Goal: Task Accomplishment & Management: Manage account settings

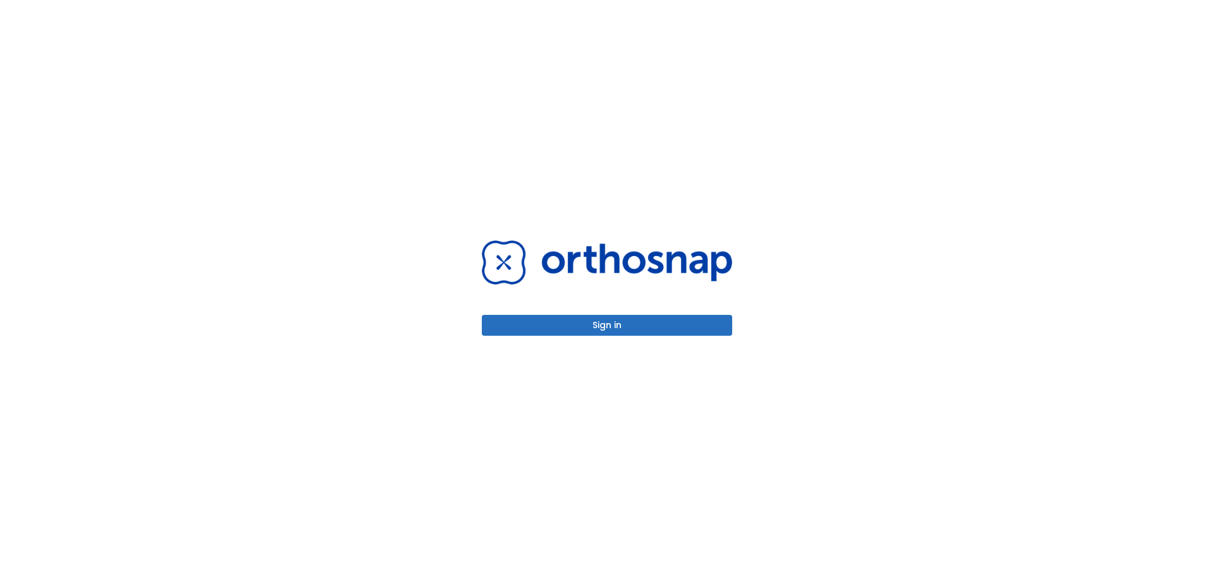
click at [592, 325] on button "Sign in" at bounding box center [607, 325] width 250 height 21
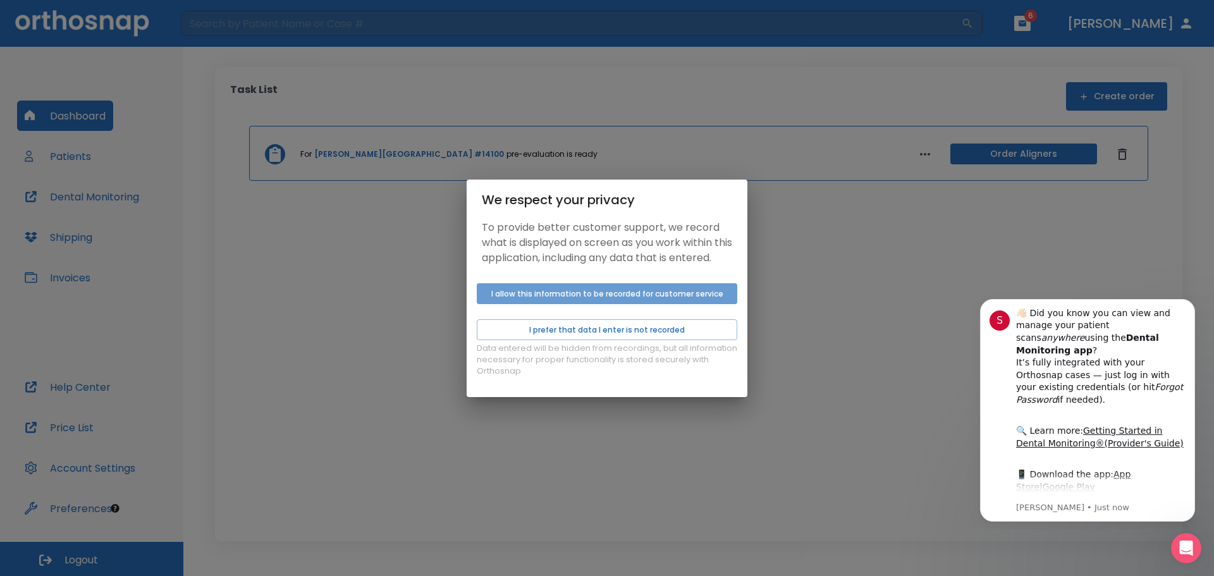
click at [564, 296] on button "I allow this information to be recorded for customer service" at bounding box center [607, 293] width 260 height 21
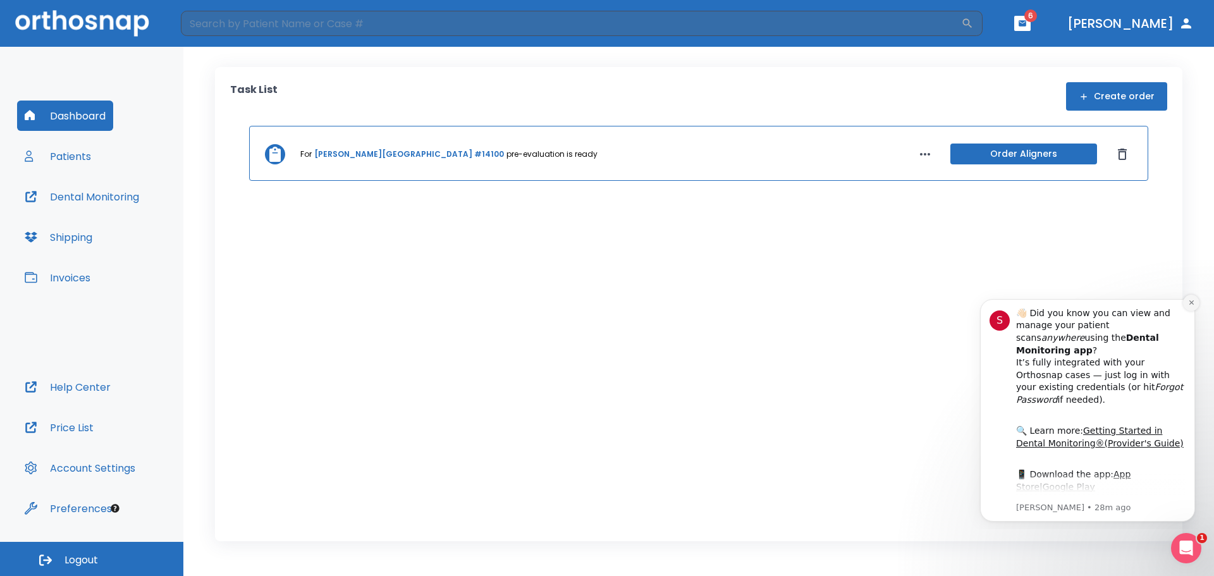
click at [1188, 304] on icon "Dismiss notification" at bounding box center [1191, 302] width 7 height 7
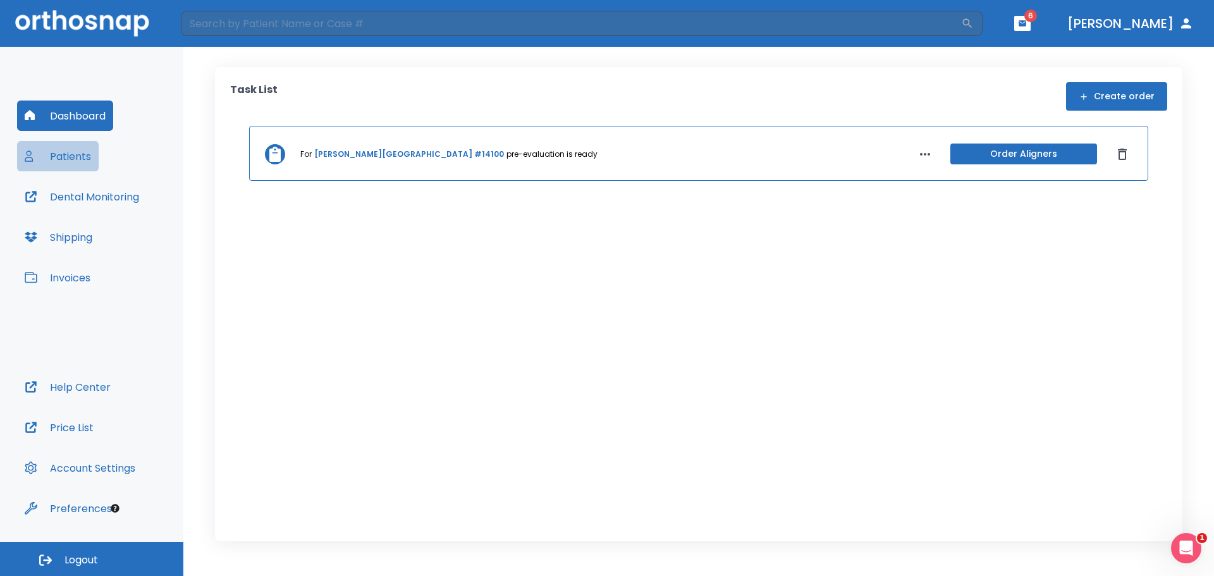
click at [73, 152] on button "Patients" at bounding box center [58, 156] width 82 height 30
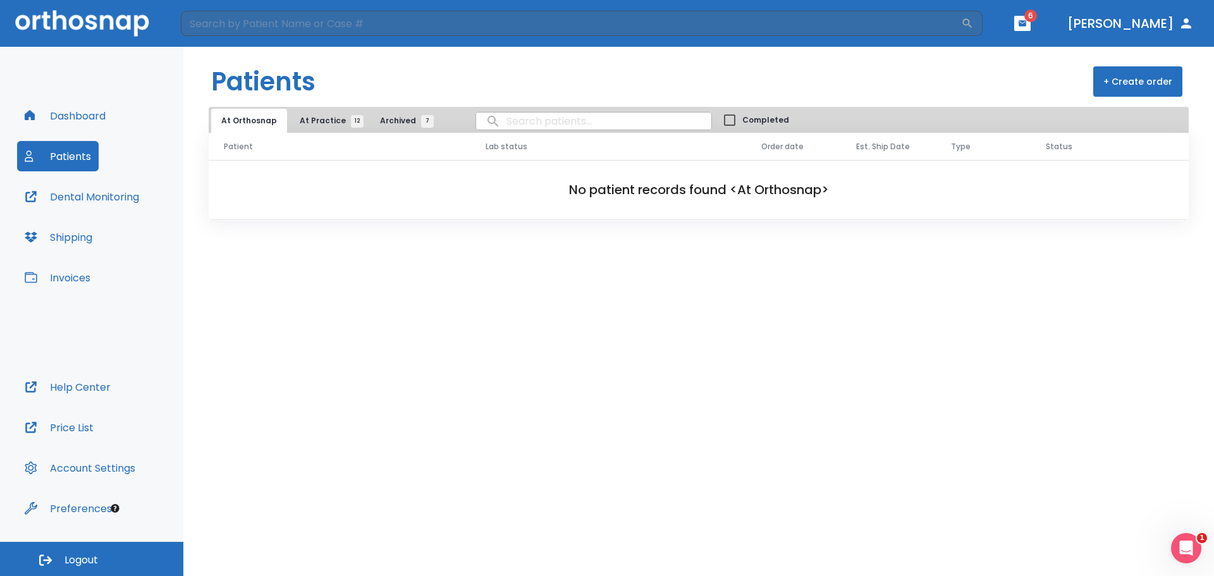
click at [351, 116] on span "12" at bounding box center [357, 121] width 13 height 13
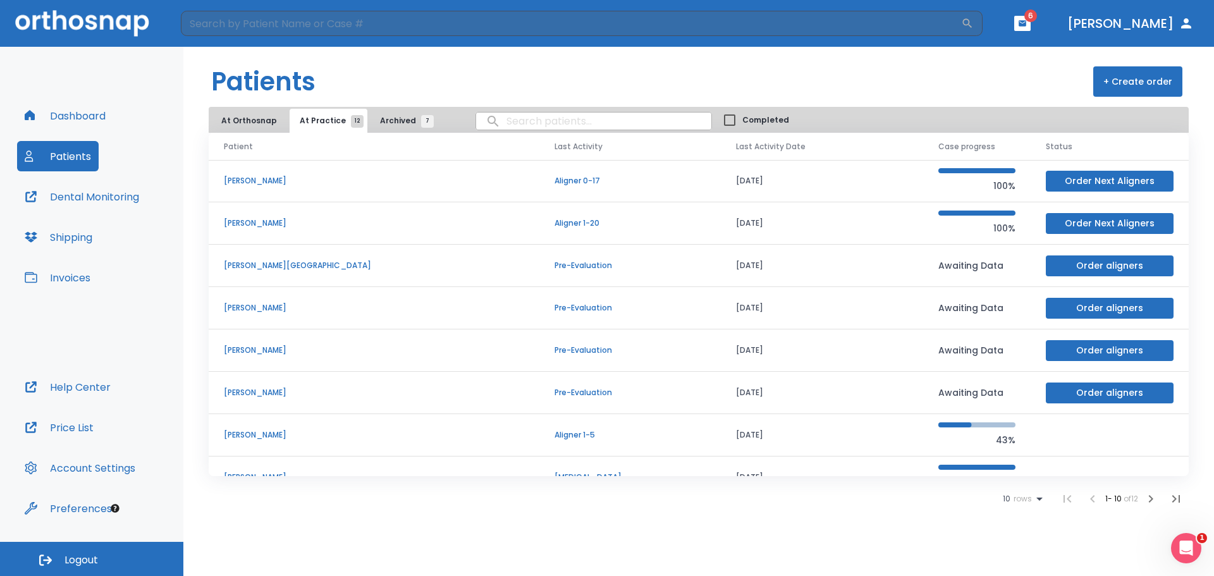
click at [343, 443] on td "[PERSON_NAME]" at bounding box center [374, 435] width 331 height 42
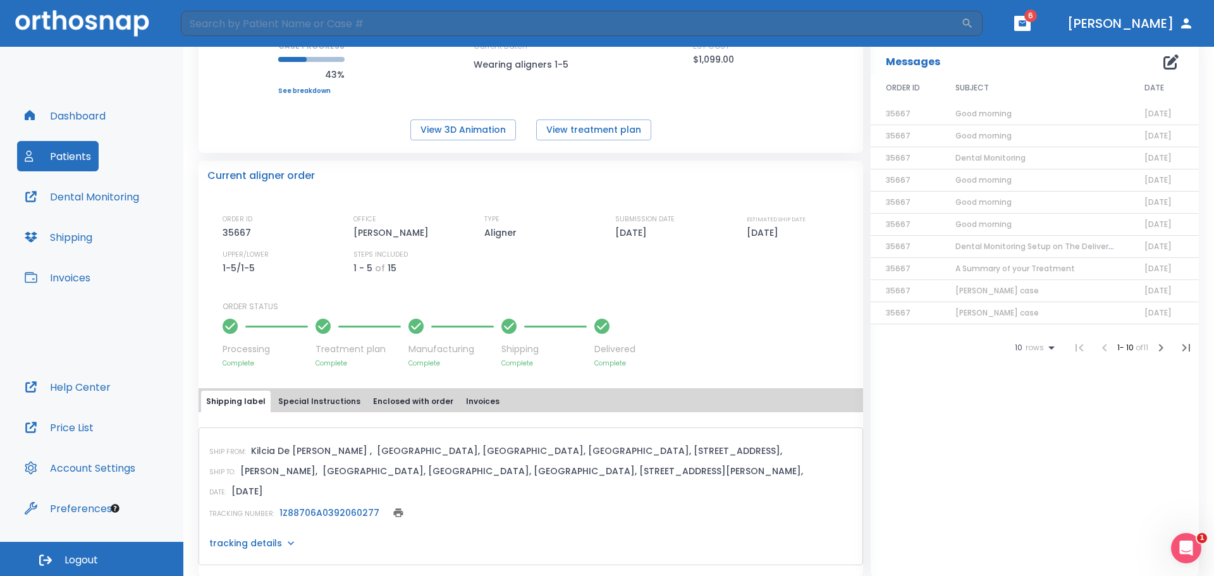
scroll to position [200, 0]
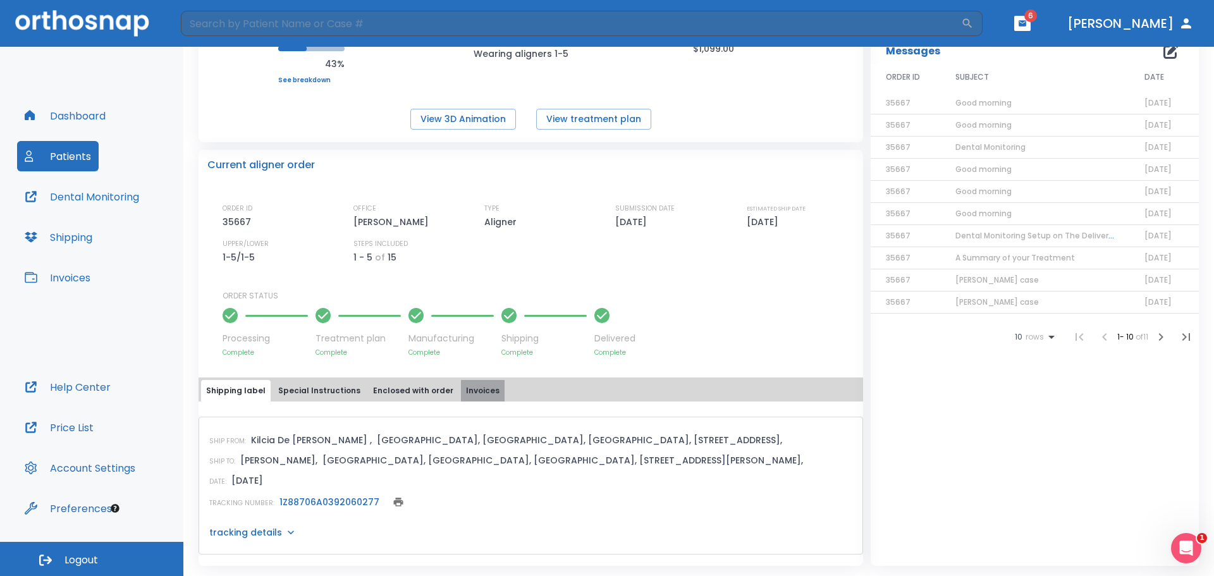
click at [461, 390] on button "Invoices" at bounding box center [483, 390] width 44 height 21
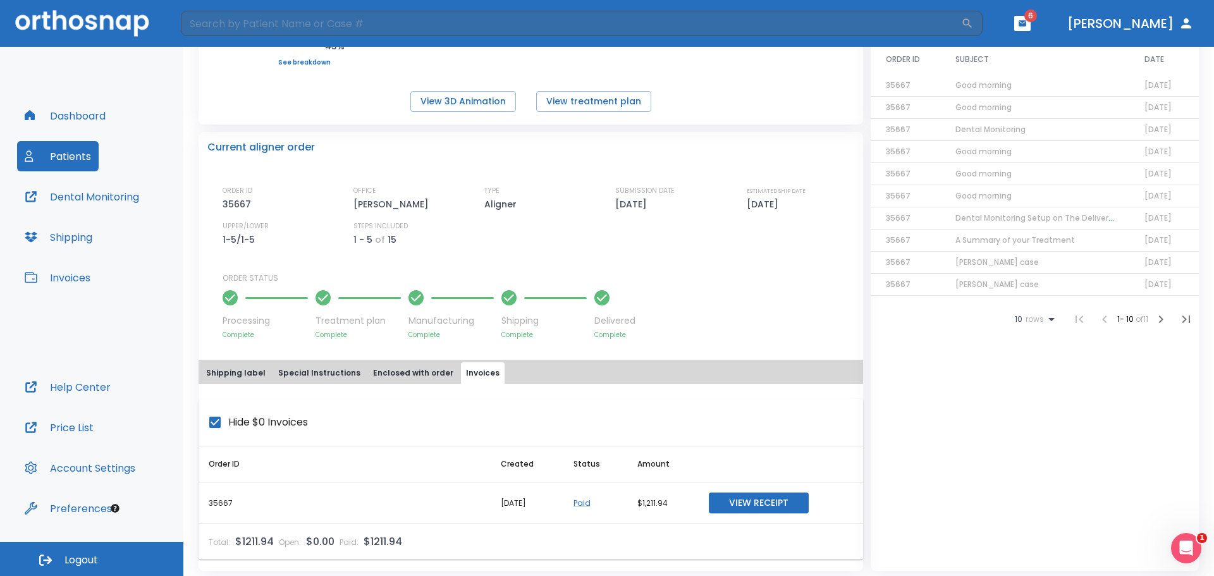
scroll to position [223, 0]
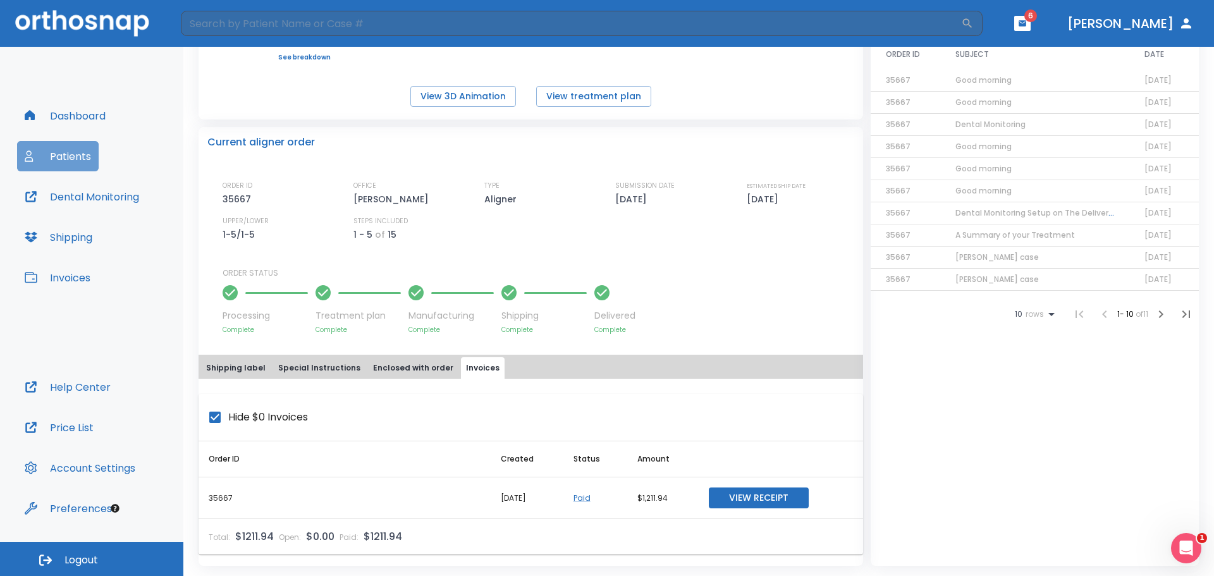
click at [79, 156] on button "Patients" at bounding box center [58, 156] width 82 height 30
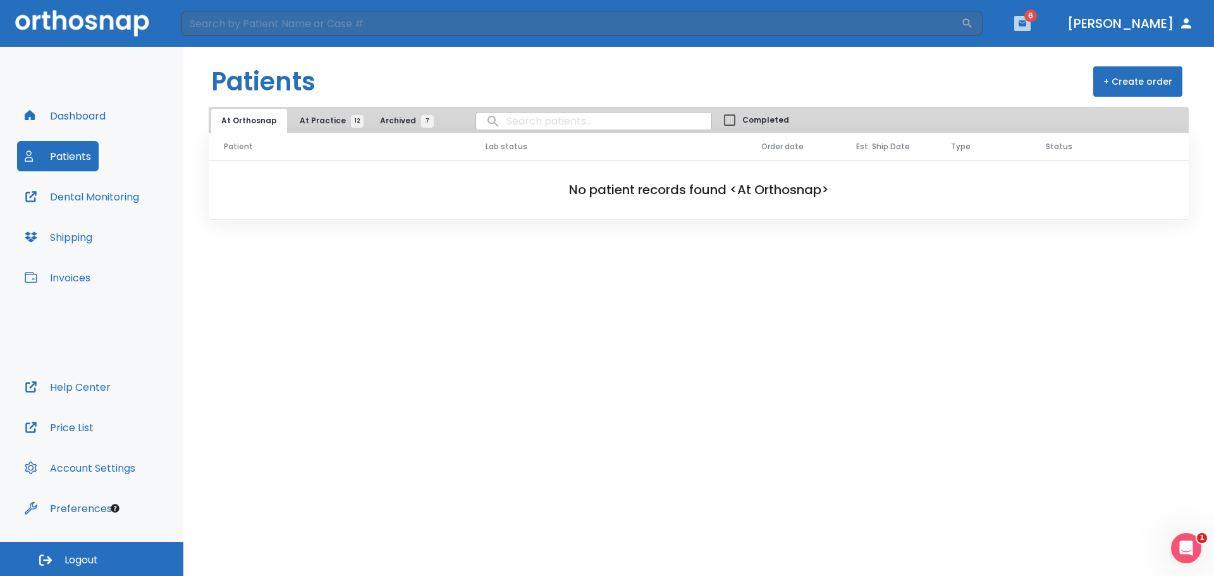
click at [1030, 18] on button "button" at bounding box center [1022, 23] width 16 height 15
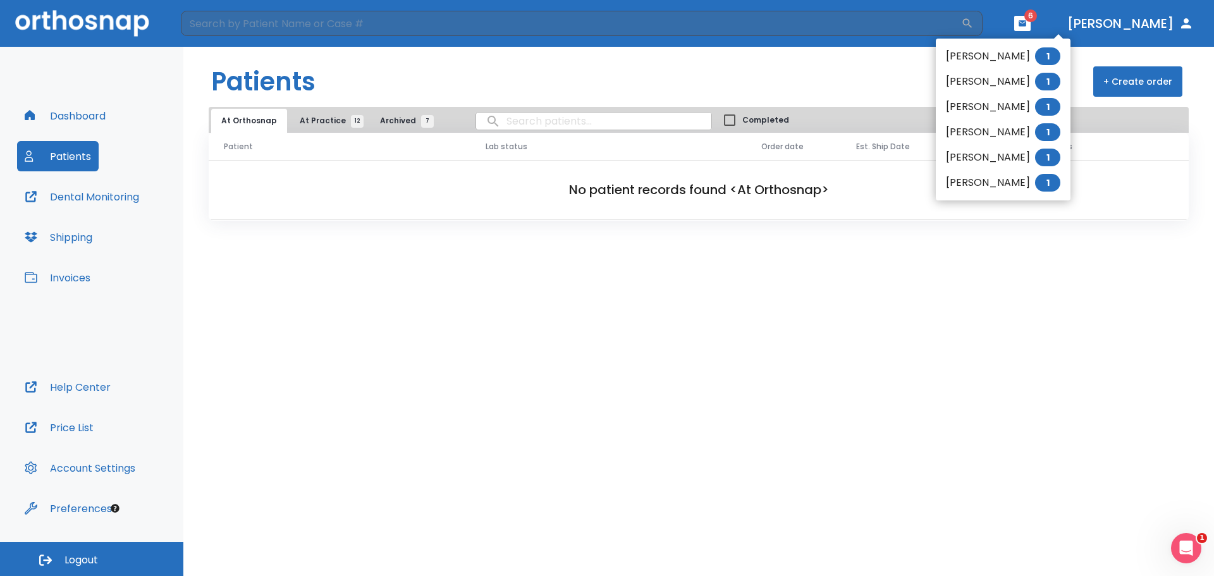
click at [1056, 57] on span "1" at bounding box center [1047, 56] width 25 height 18
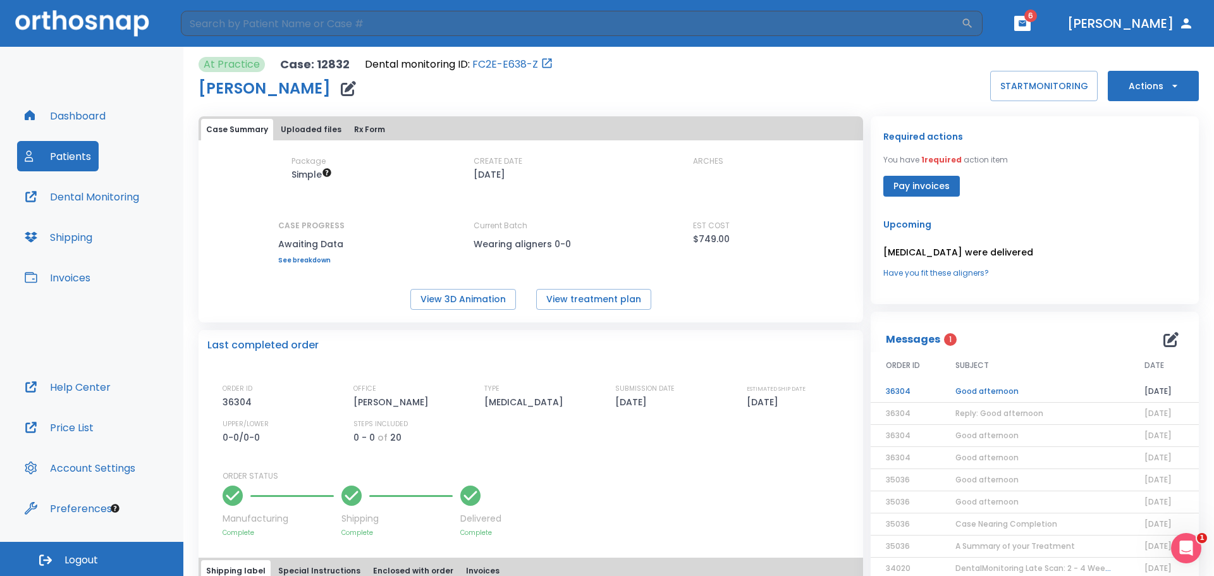
click at [987, 392] on td "Good afternoon" at bounding box center [1034, 392] width 189 height 22
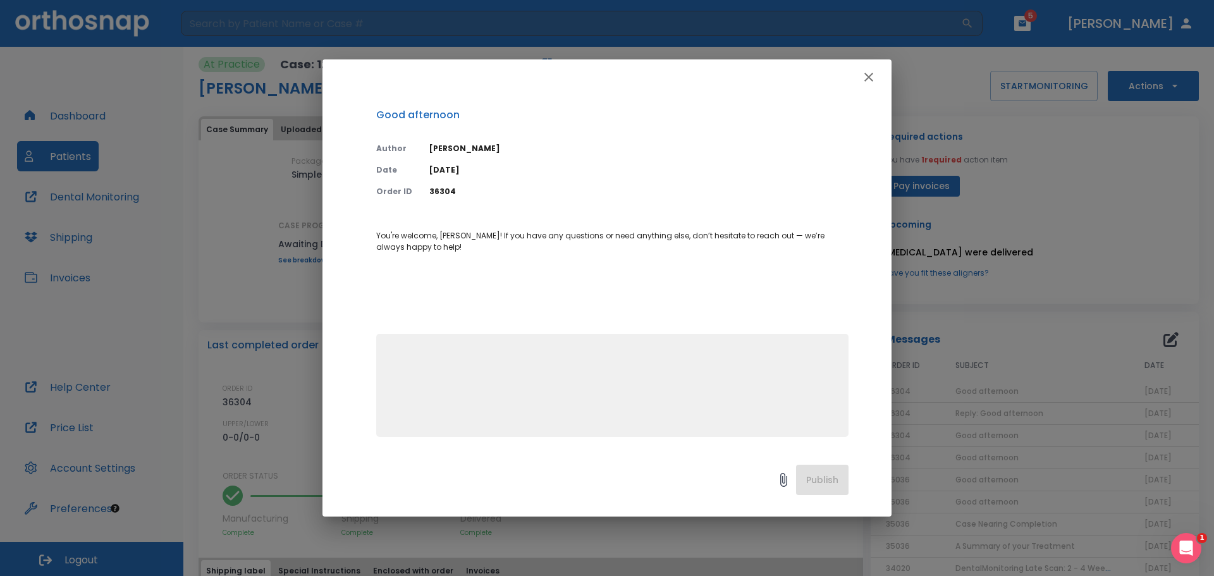
click at [408, 342] on div "x" at bounding box center [612, 385] width 472 height 103
type textarea "good morning !! many thanks"
click at [807, 485] on button "Publish" at bounding box center [822, 480] width 52 height 30
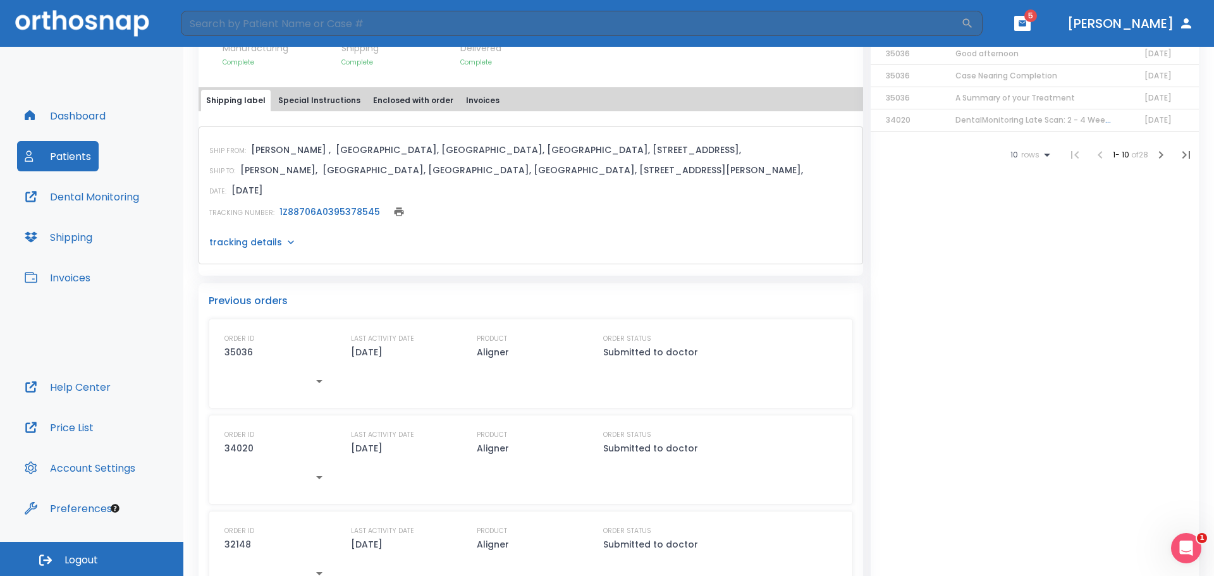
scroll to position [452, 0]
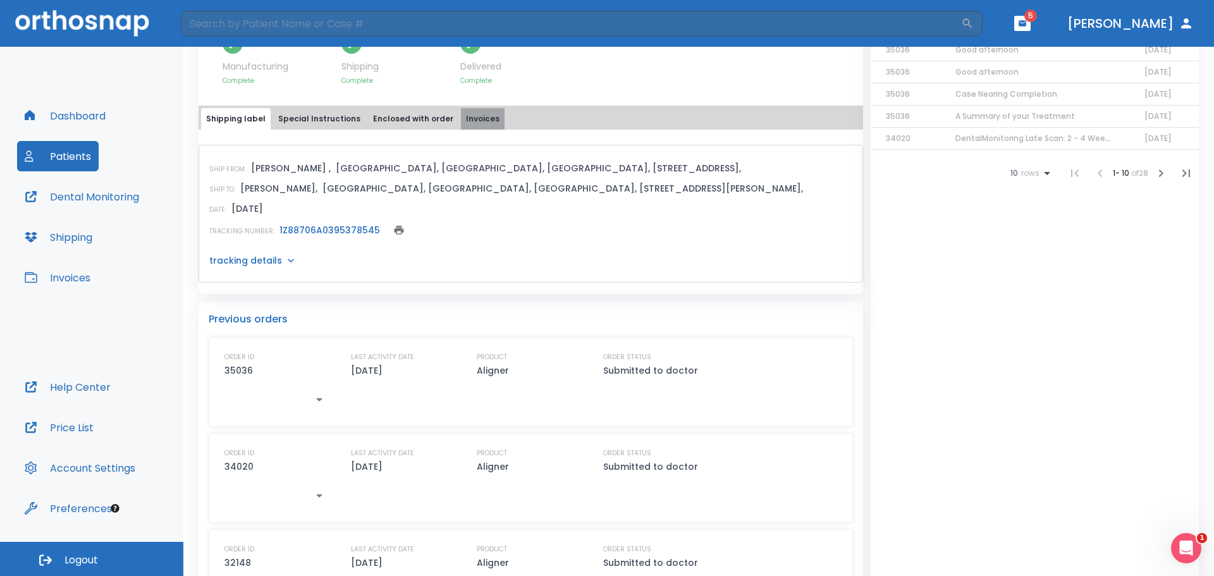
click at [467, 119] on button "Invoices" at bounding box center [483, 118] width 44 height 21
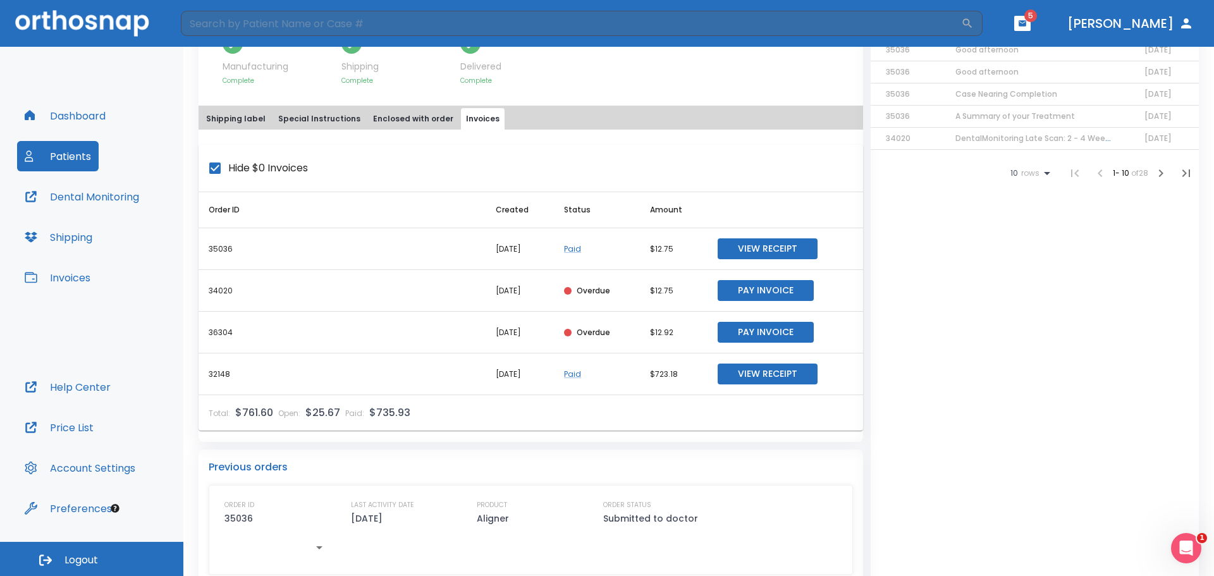
click at [752, 374] on button "View Receipt" at bounding box center [767, 373] width 100 height 21
